Goal: Transaction & Acquisition: Purchase product/service

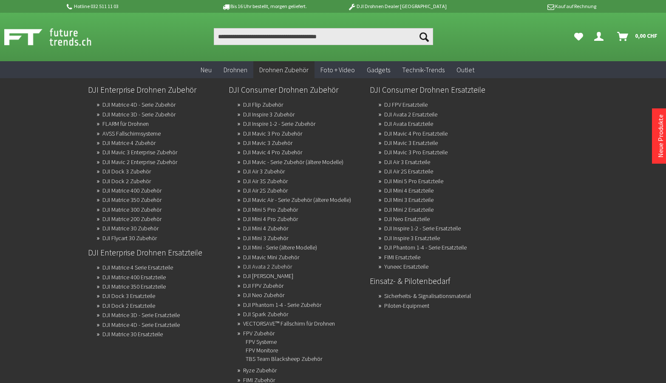
click at [289, 265] on link "DJI Avata 2 Zubehör" at bounding box center [267, 267] width 49 height 12
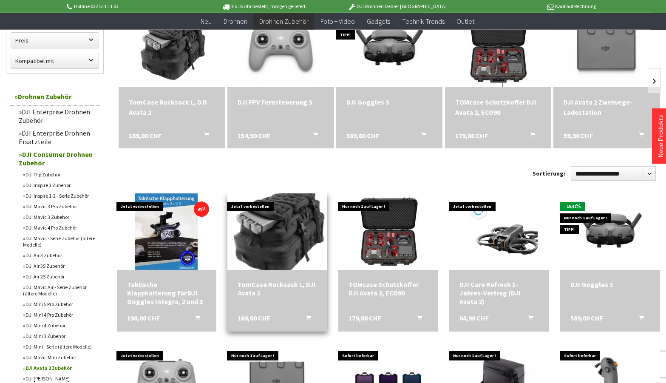
scroll to position [174, 0]
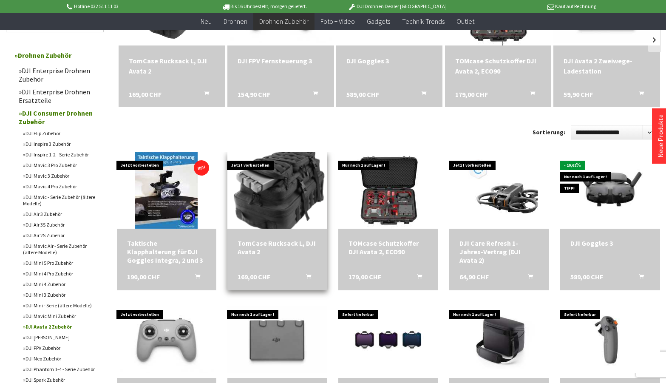
click at [287, 197] on img at bounding box center [277, 190] width 107 height 107
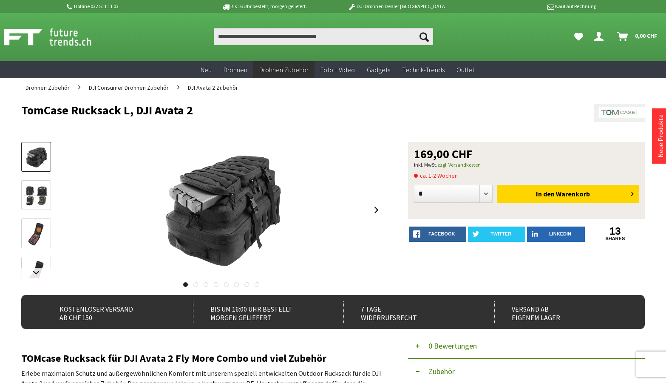
scroll to position [87, 0]
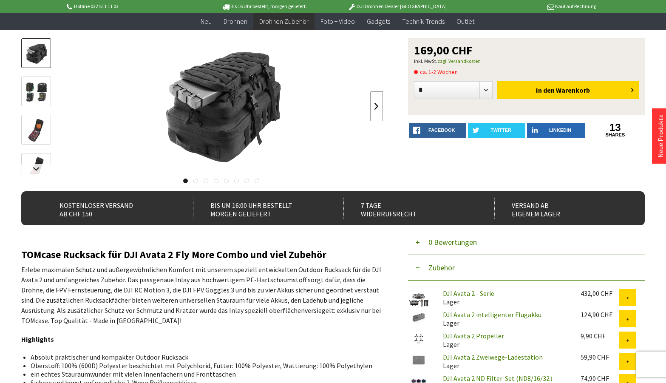
click at [378, 106] on link at bounding box center [376, 106] width 13 height 30
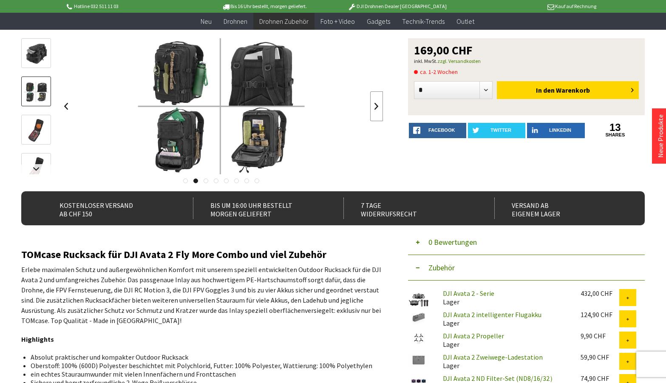
click at [378, 106] on link at bounding box center [376, 106] width 13 height 30
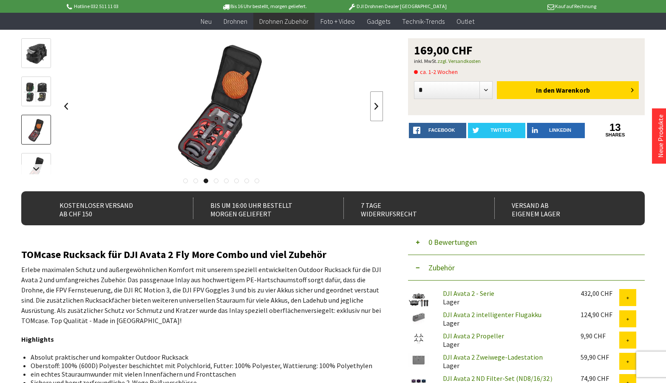
click at [378, 106] on link at bounding box center [376, 106] width 13 height 30
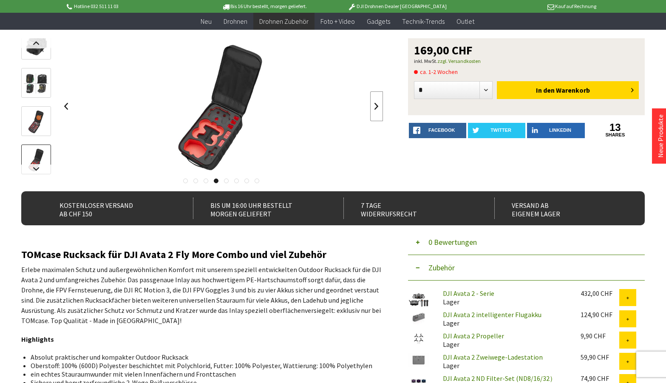
click at [378, 106] on link at bounding box center [376, 106] width 13 height 30
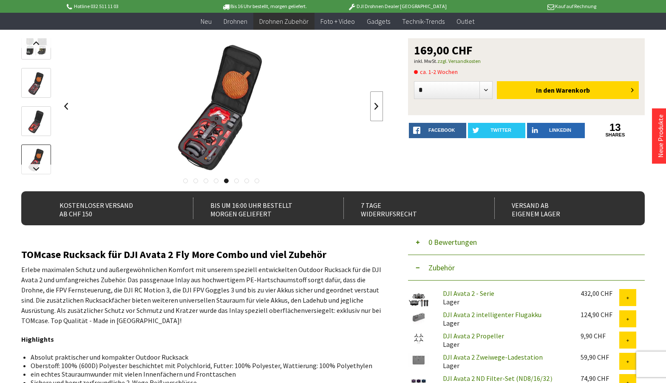
click at [378, 106] on link at bounding box center [376, 106] width 13 height 30
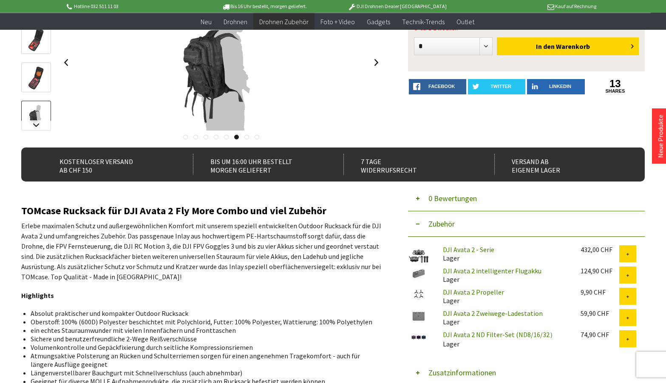
scroll to position [174, 0]
